Goal: Task Accomplishment & Management: Manage account settings

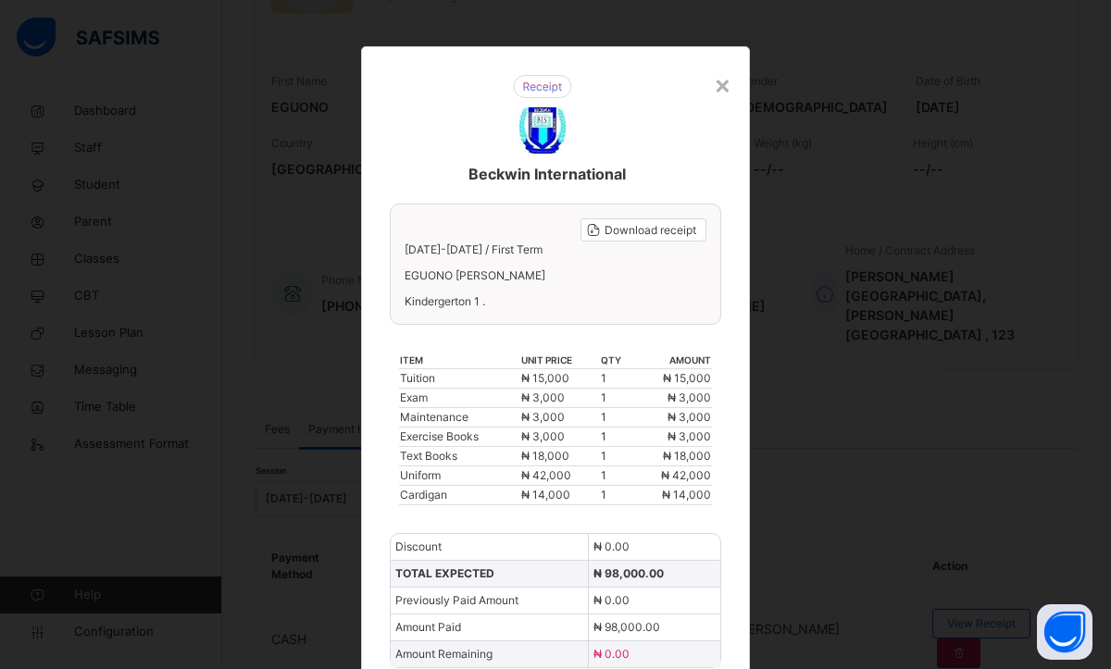
scroll to position [0, 0]
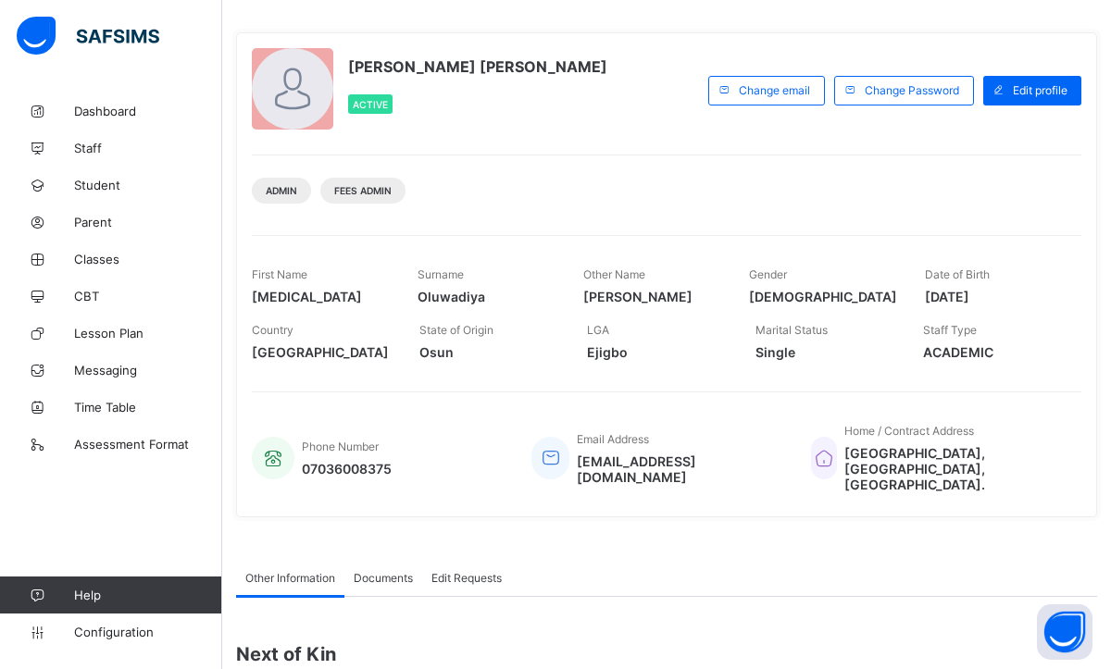
scroll to position [111, 0]
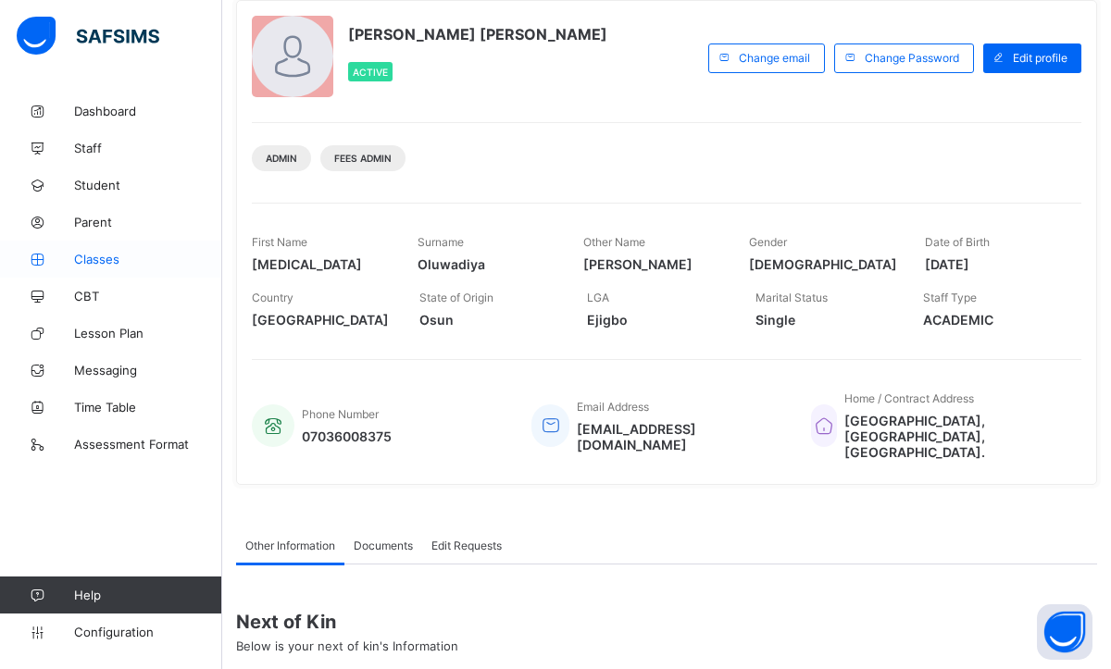
click at [128, 259] on span "Classes" at bounding box center [148, 259] width 148 height 15
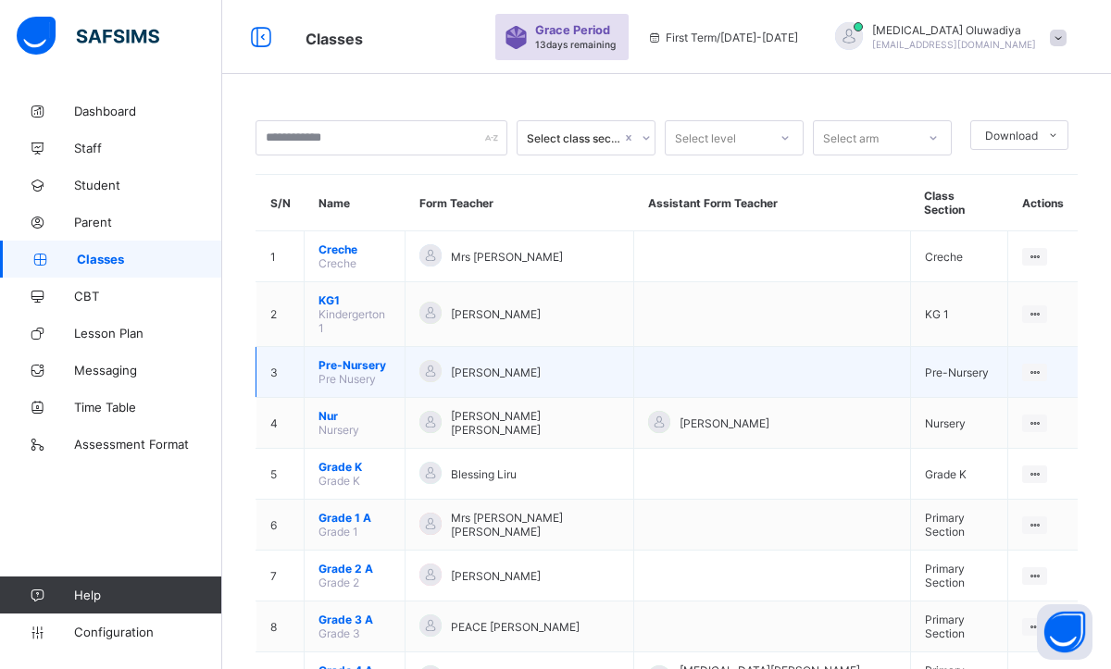
click at [437, 347] on td "[PERSON_NAME]" at bounding box center [519, 372] width 229 height 51
click at [364, 358] on span "Pre-Nursery" at bounding box center [354, 365] width 72 height 14
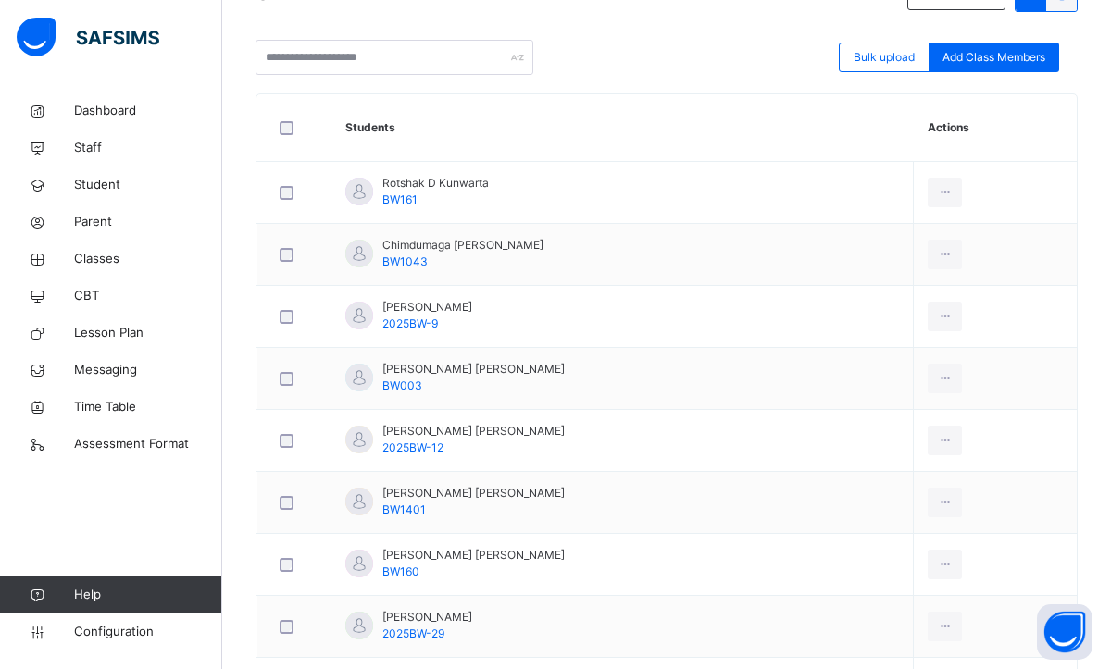
scroll to position [481, 0]
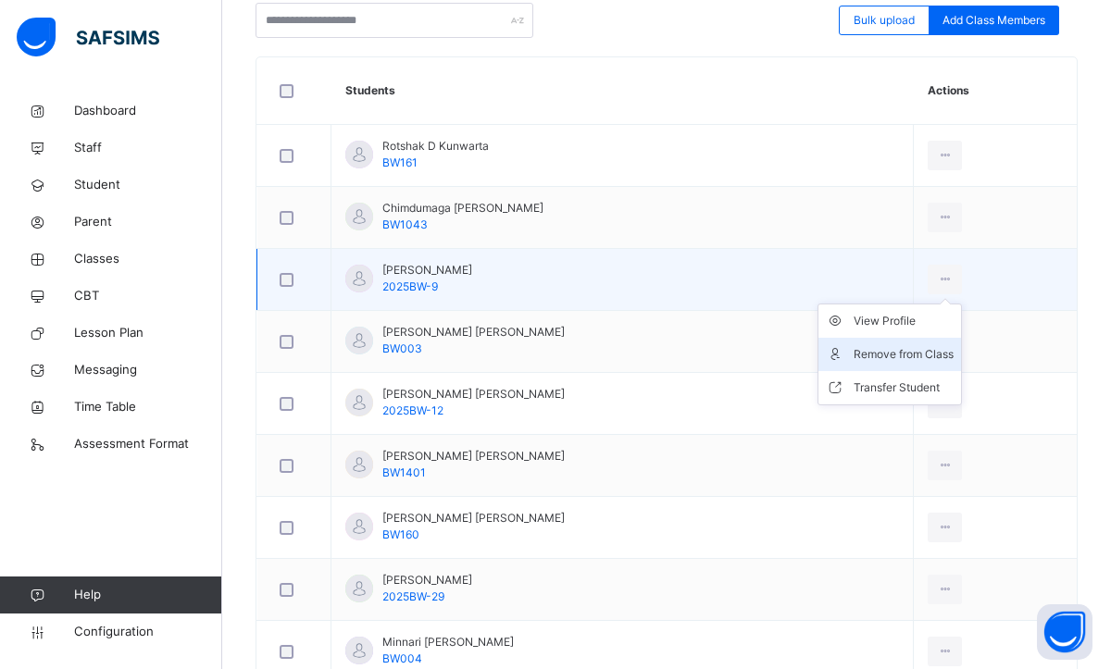
click at [887, 349] on div "Remove from Class" at bounding box center [904, 354] width 100 height 19
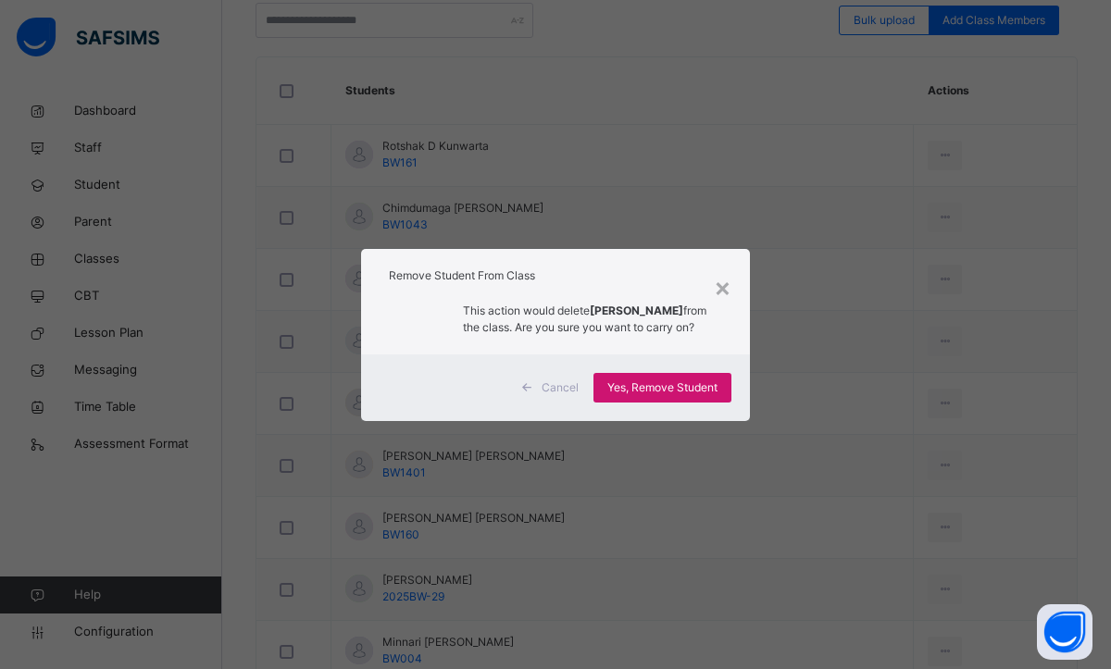
click at [656, 396] on span "Yes, Remove Student" at bounding box center [662, 388] width 110 height 17
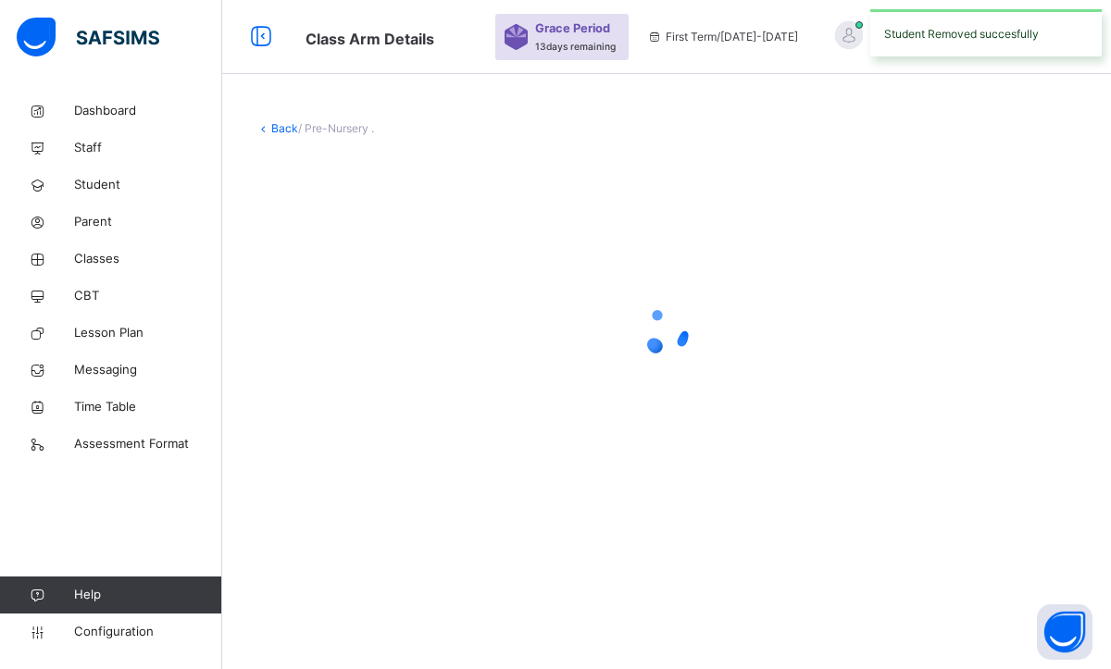
scroll to position [0, 0]
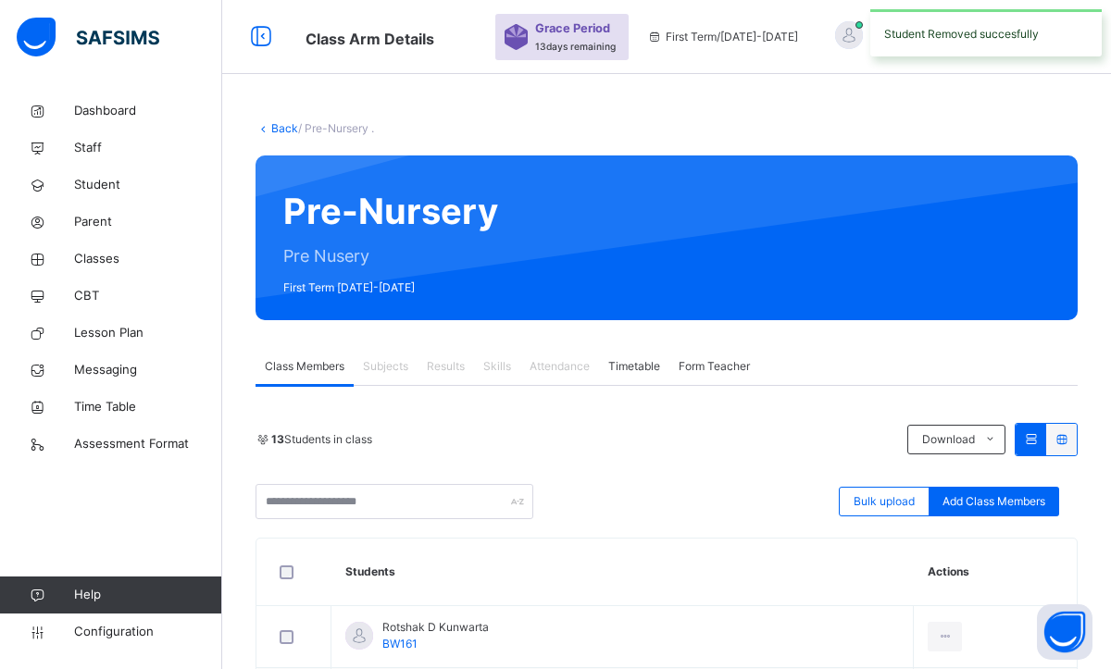
click at [657, 458] on div "13 Students in class Download Pdf Report Excel Report Bulk upload Add Class Mem…" at bounding box center [667, 471] width 822 height 96
